Goal: Task Accomplishment & Management: Use online tool/utility

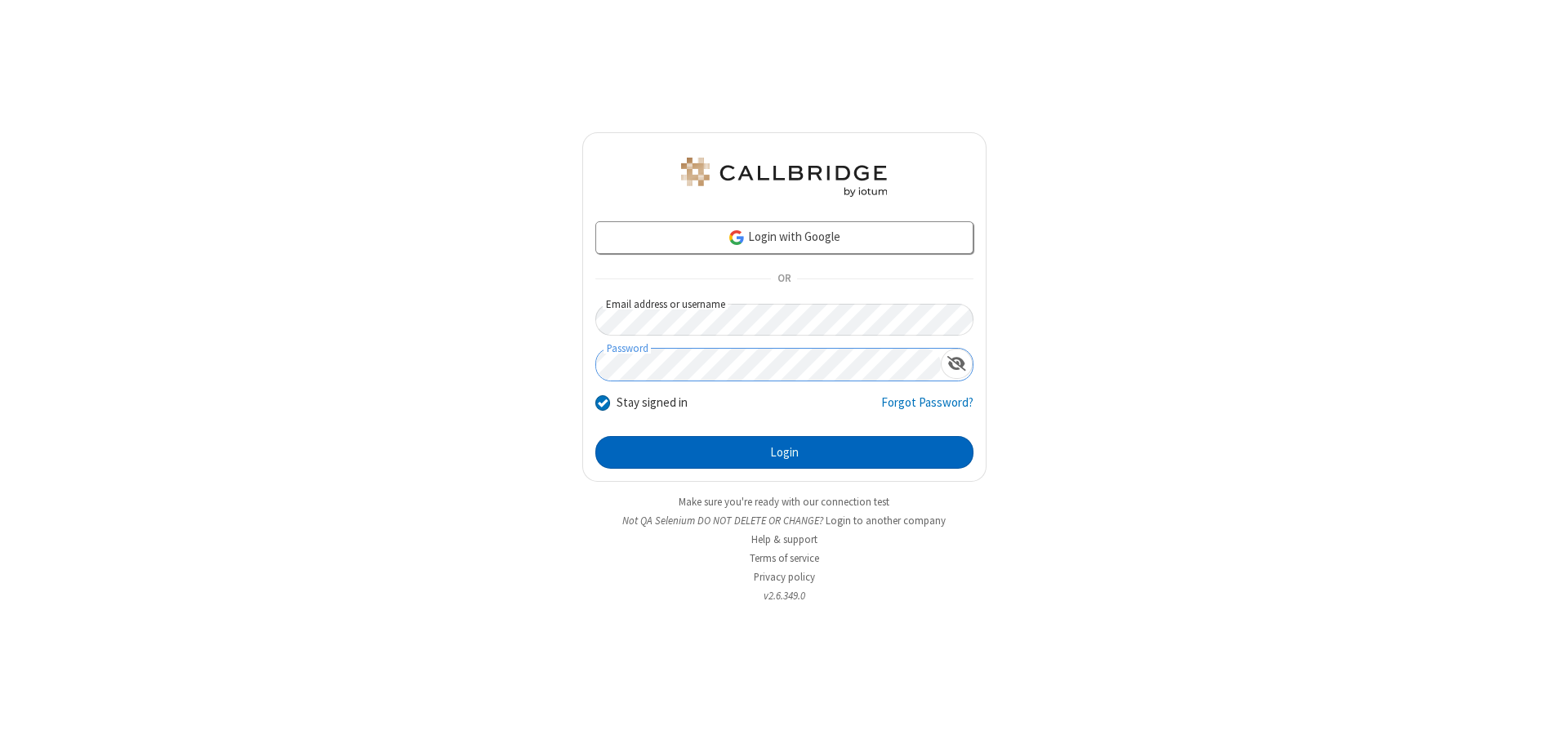
click at [784, 452] on button "Login" at bounding box center [784, 452] width 378 height 33
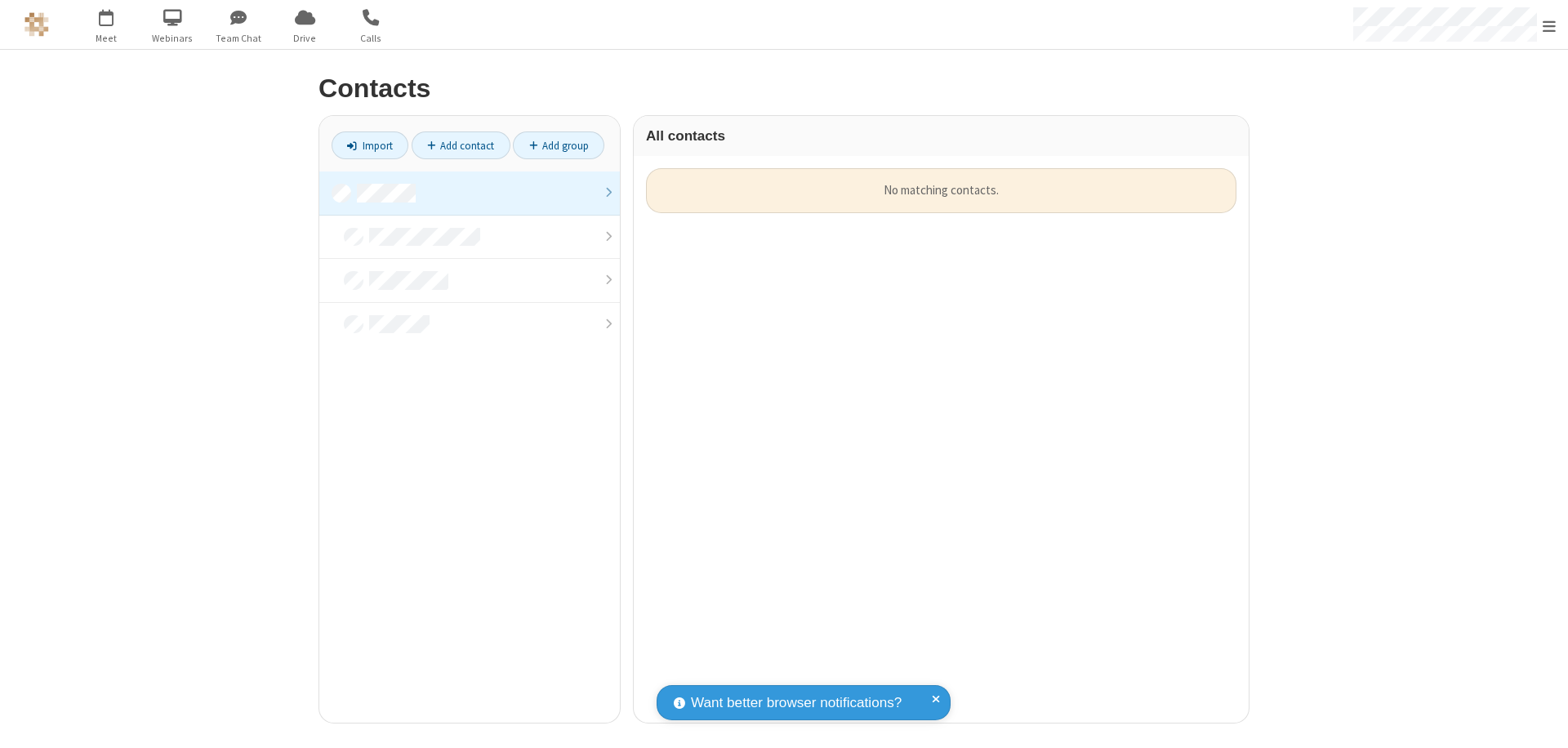
click at [470, 193] on link at bounding box center [469, 194] width 301 height 44
click at [369, 145] on link "Import" at bounding box center [370, 145] width 77 height 28
